Goal: Transaction & Acquisition: Purchase product/service

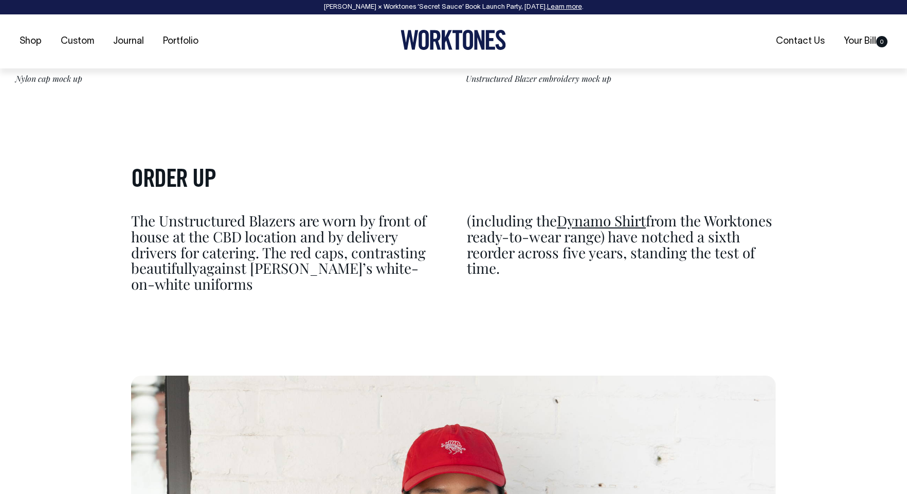
scroll to position [3364, 0]
click at [609, 221] on link "Dynamo Shirt" at bounding box center [601, 219] width 89 height 19
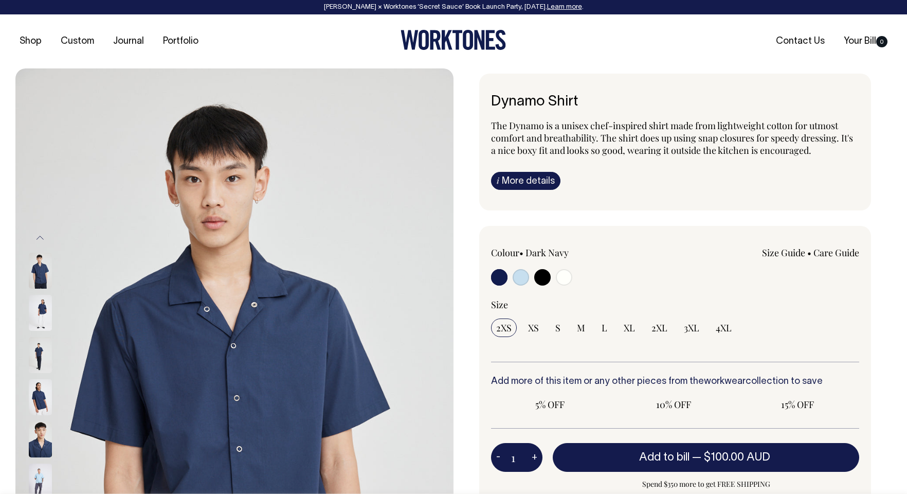
radio input "true"
select select "Off-White"
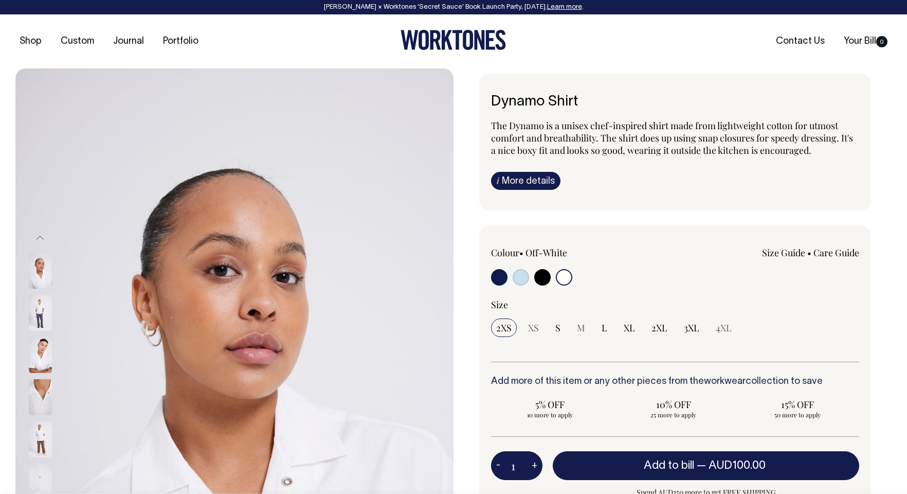
click at [540, 275] on input "radio" at bounding box center [542, 277] width 16 height 16
radio input "true"
select select "Black"
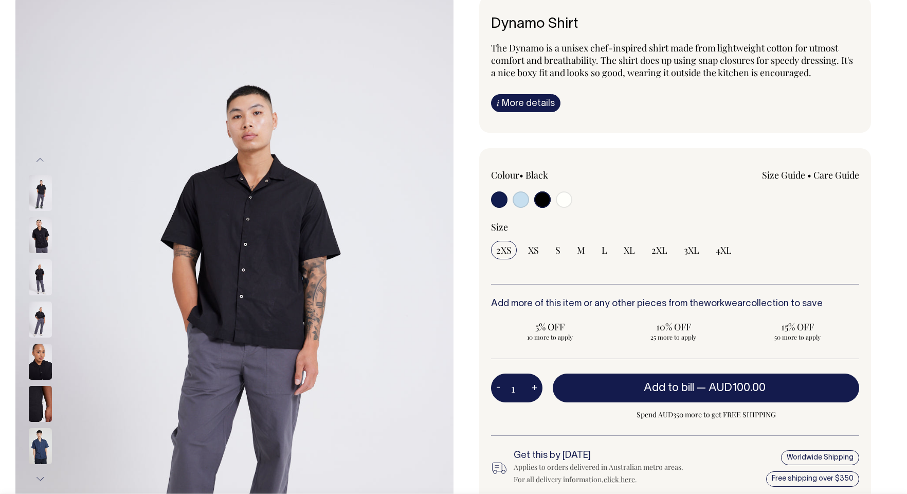
scroll to position [78, 0]
click at [38, 241] on img at bounding box center [40, 235] width 23 height 36
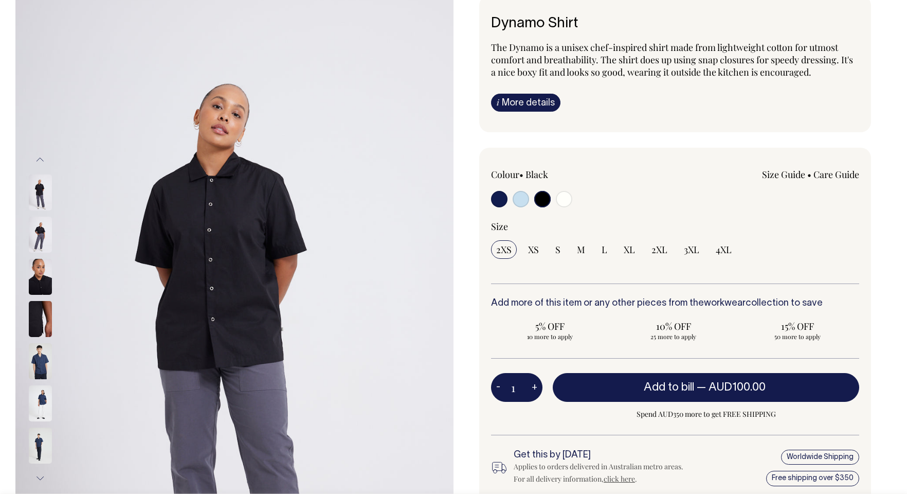
click at [42, 201] on img at bounding box center [40, 192] width 23 height 36
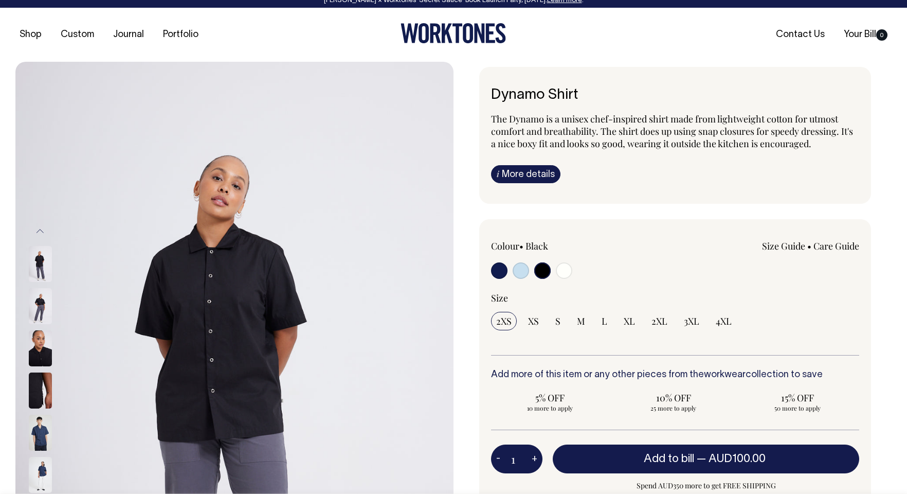
scroll to position [7, 0]
